Goal: Information Seeking & Learning: Learn about a topic

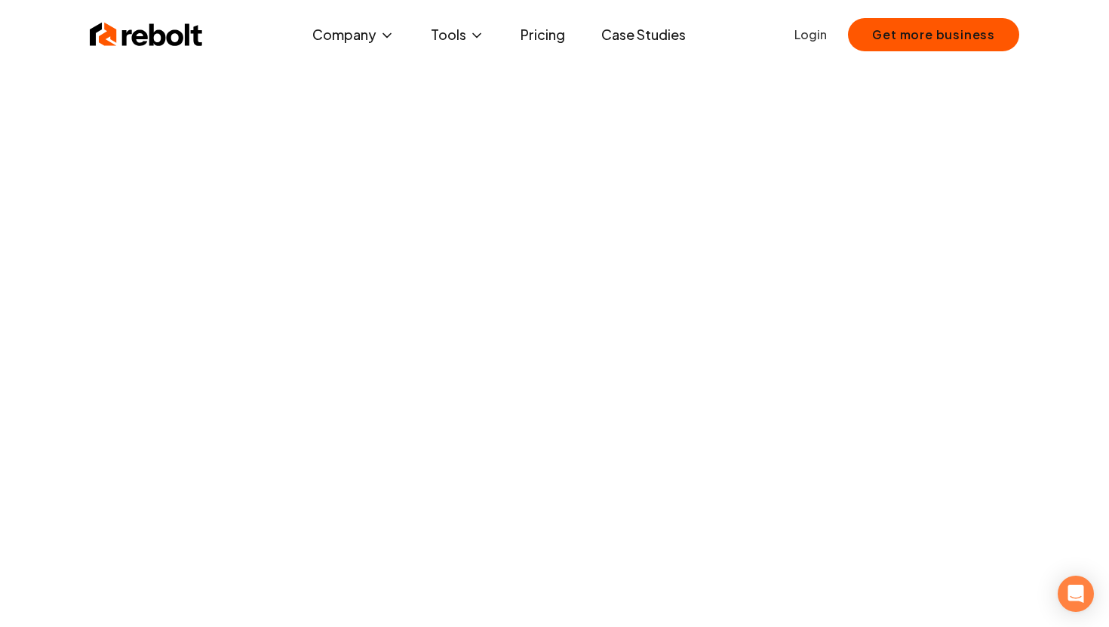
click at [554, 38] on link "Pricing" at bounding box center [542, 35] width 69 height 30
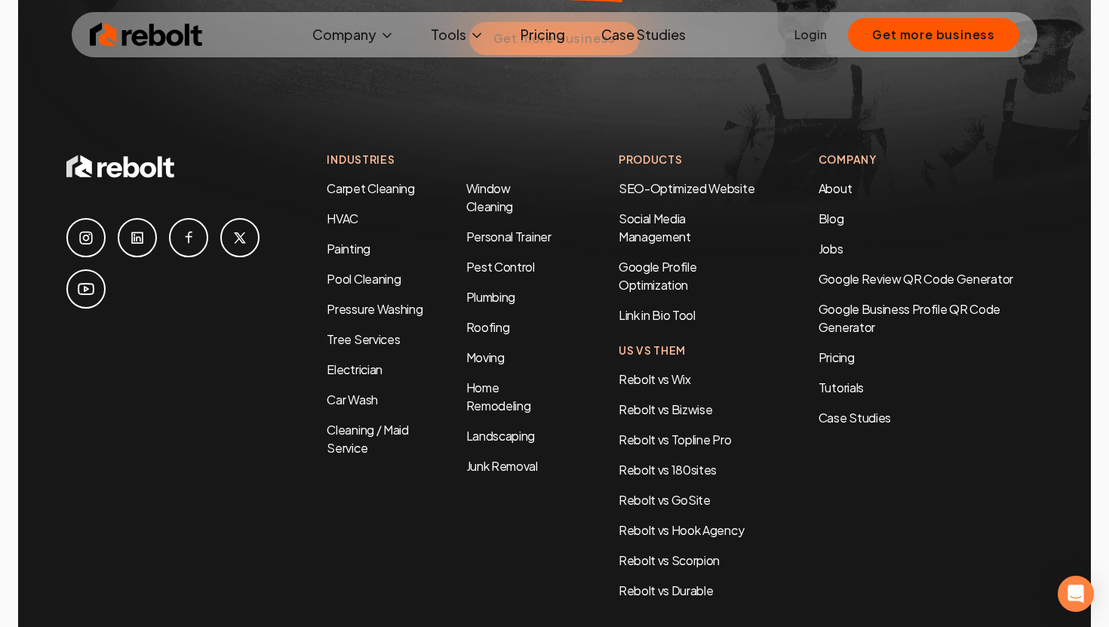
scroll to position [3345, 0]
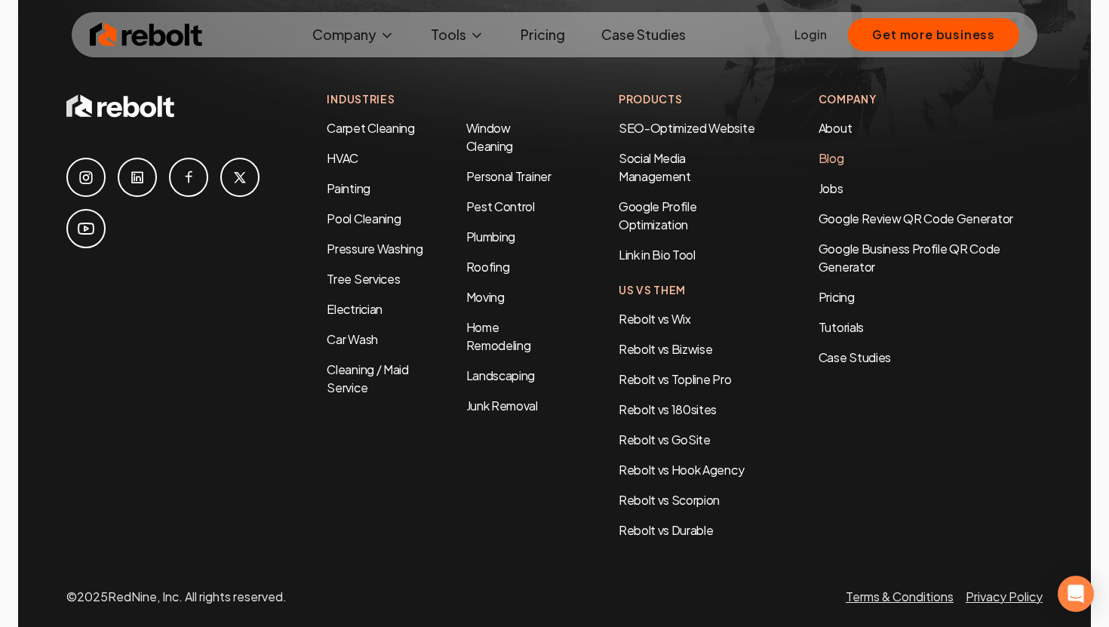
click at [834, 150] on link "Blog" at bounding box center [831, 158] width 26 height 16
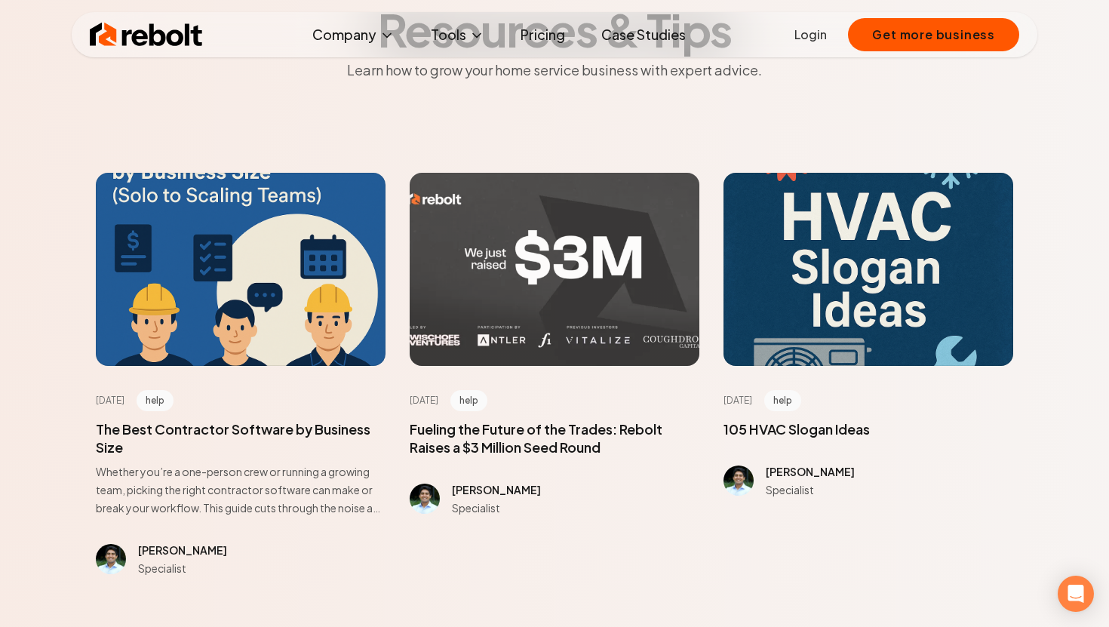
scroll to position [137, 0]
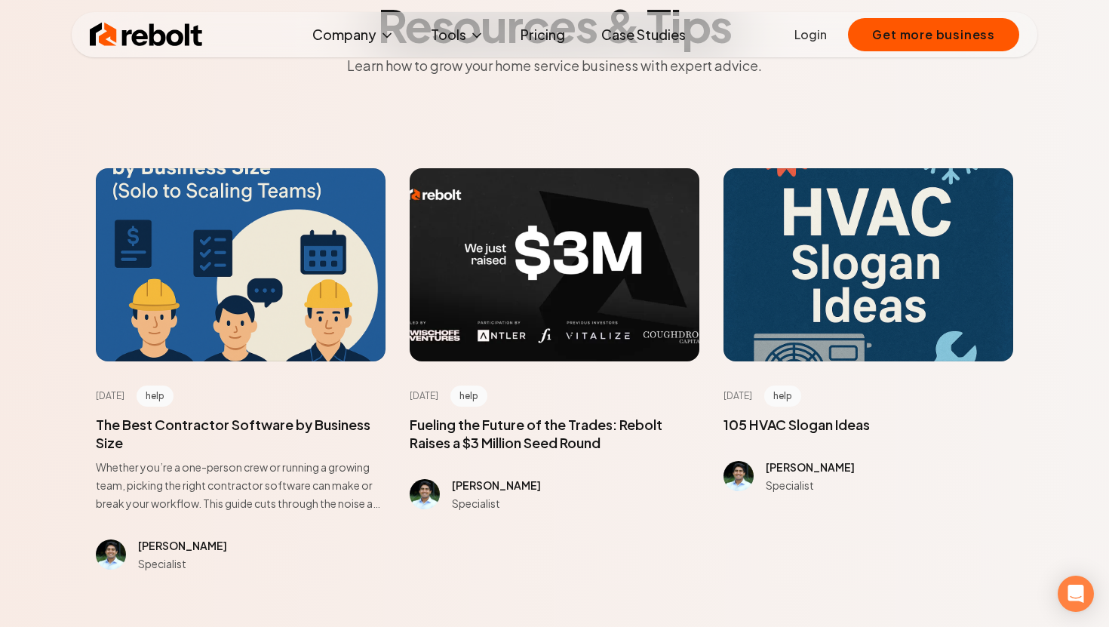
click at [285, 408] on div "[DATE] help The Best Contractor Software by Business Size Whether you’re a one-…" at bounding box center [241, 466] width 290 height 211
click at [269, 419] on span at bounding box center [241, 464] width 290 height 97
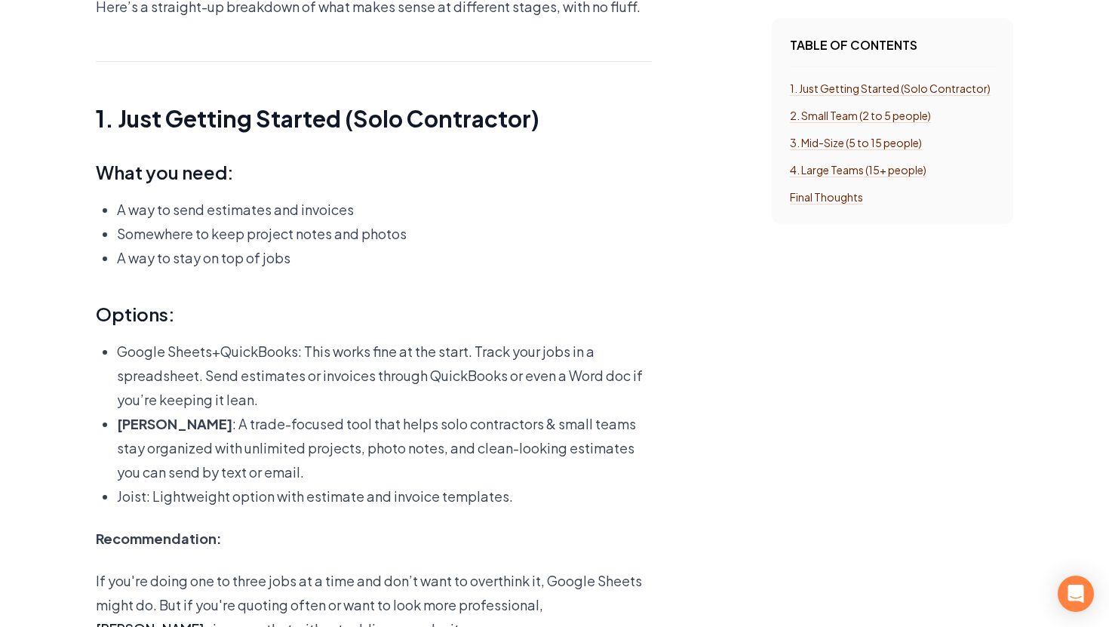
scroll to position [1654, 0]
